Goal: Find specific page/section: Find specific page/section

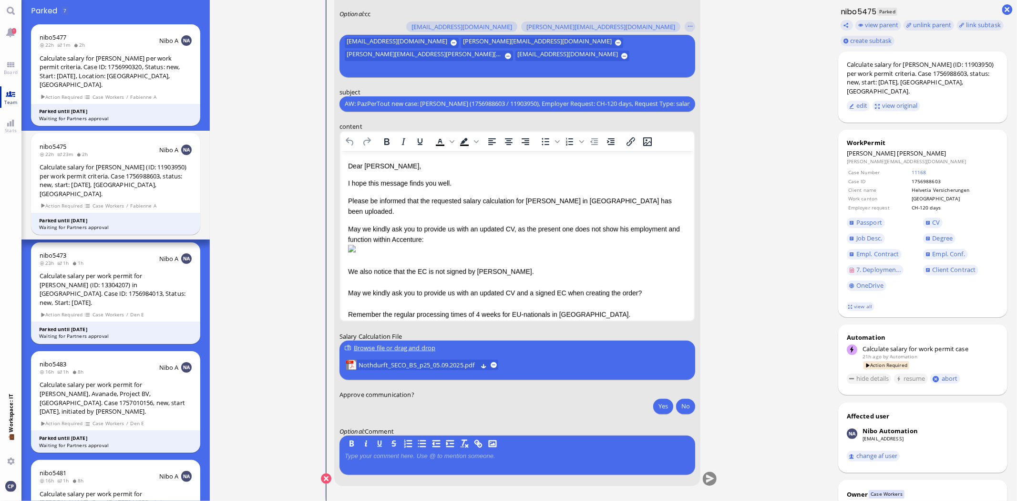
click at [8, 96] on link "Team" at bounding box center [10, 96] width 21 height 21
click at [6, 69] on span "Board" at bounding box center [10, 72] width 19 height 7
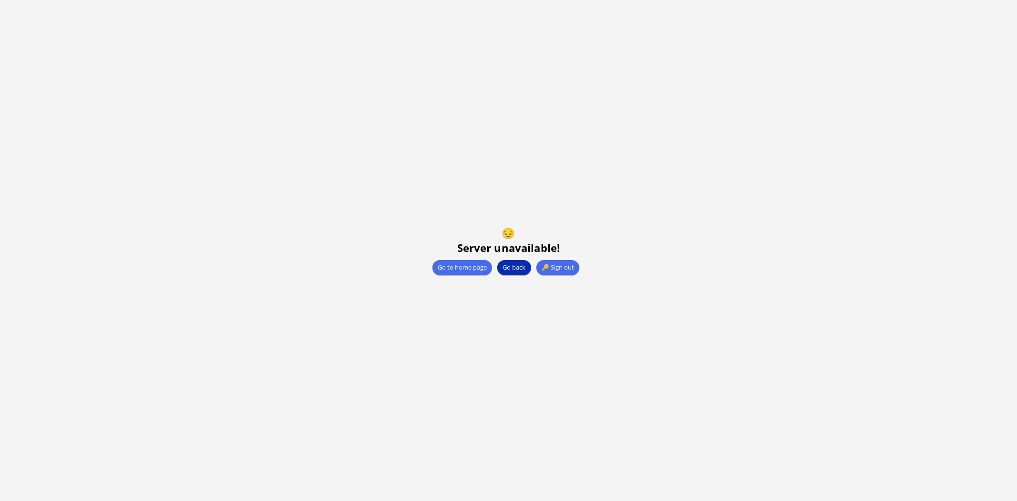
drag, startPoint x: 508, startPoint y: 266, endPoint x: 169, endPoint y: 115, distance: 371.5
click at [509, 266] on button "Go back" at bounding box center [513, 267] width 33 height 15
